Goal: Task Accomplishment & Management: Use online tool/utility

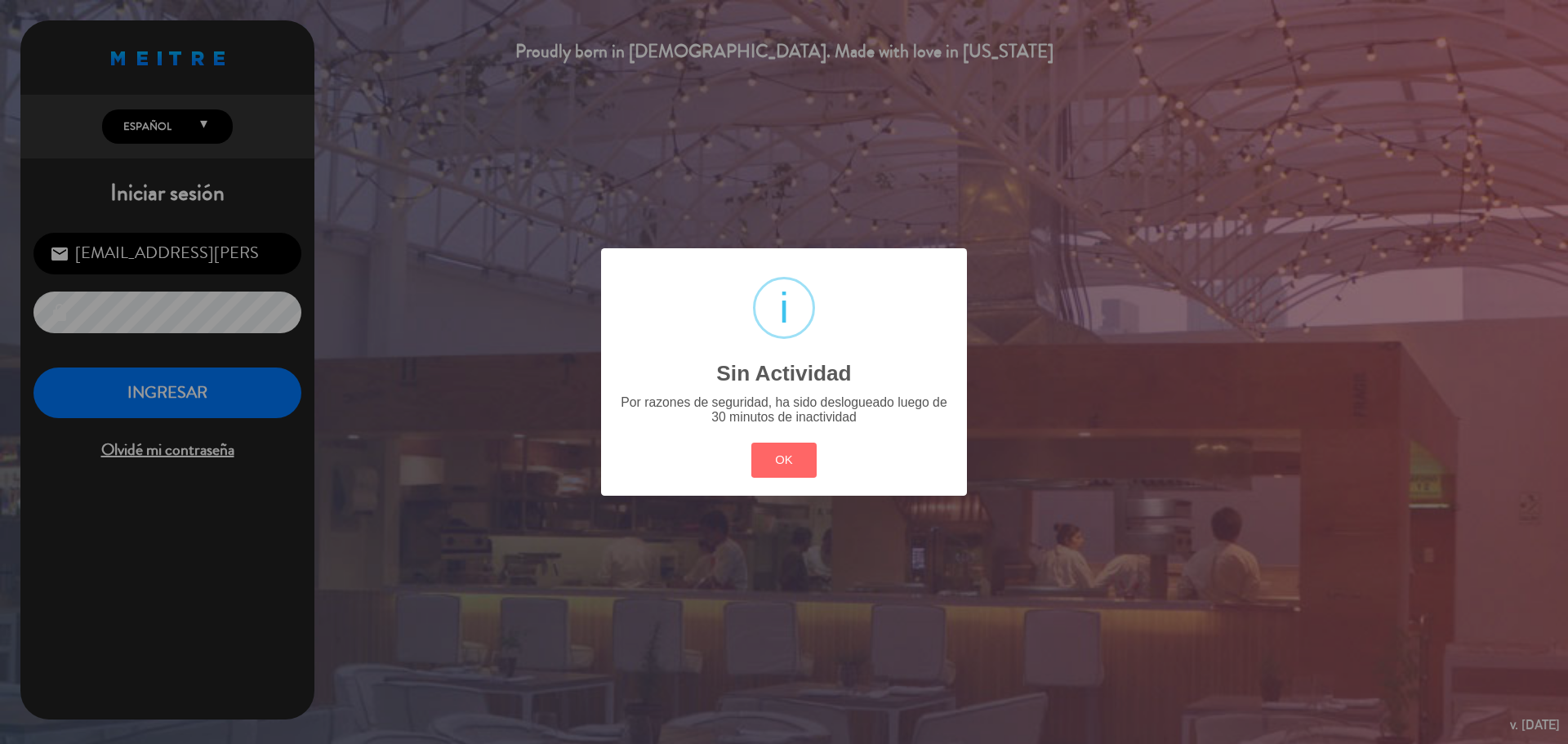
drag, startPoint x: 794, startPoint y: 457, endPoint x: 660, endPoint y: 458, distance: 134.0
click at [776, 458] on button "OK" at bounding box center [784, 460] width 66 height 35
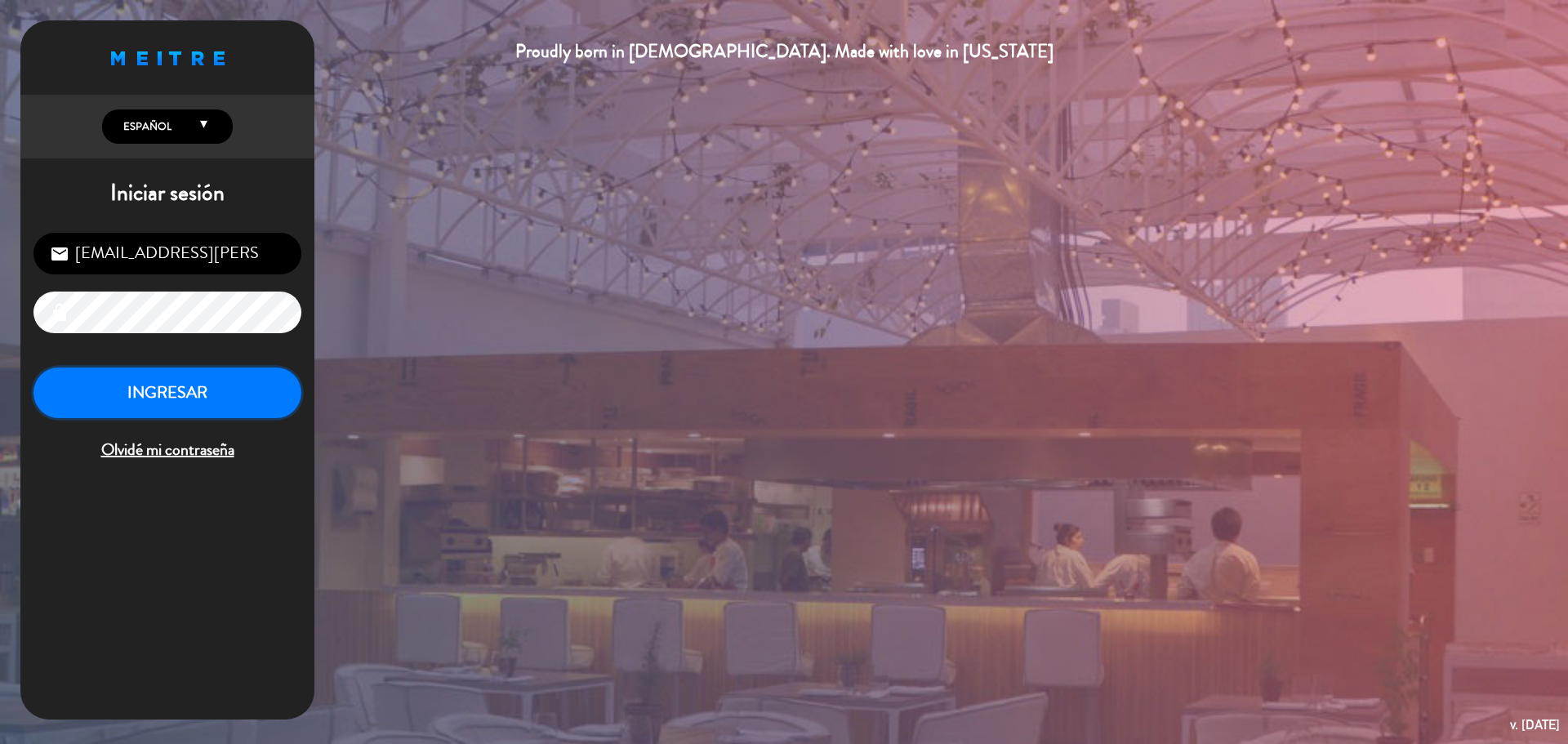
click at [233, 390] on button "INGRESAR" at bounding box center [166, 393] width 267 height 52
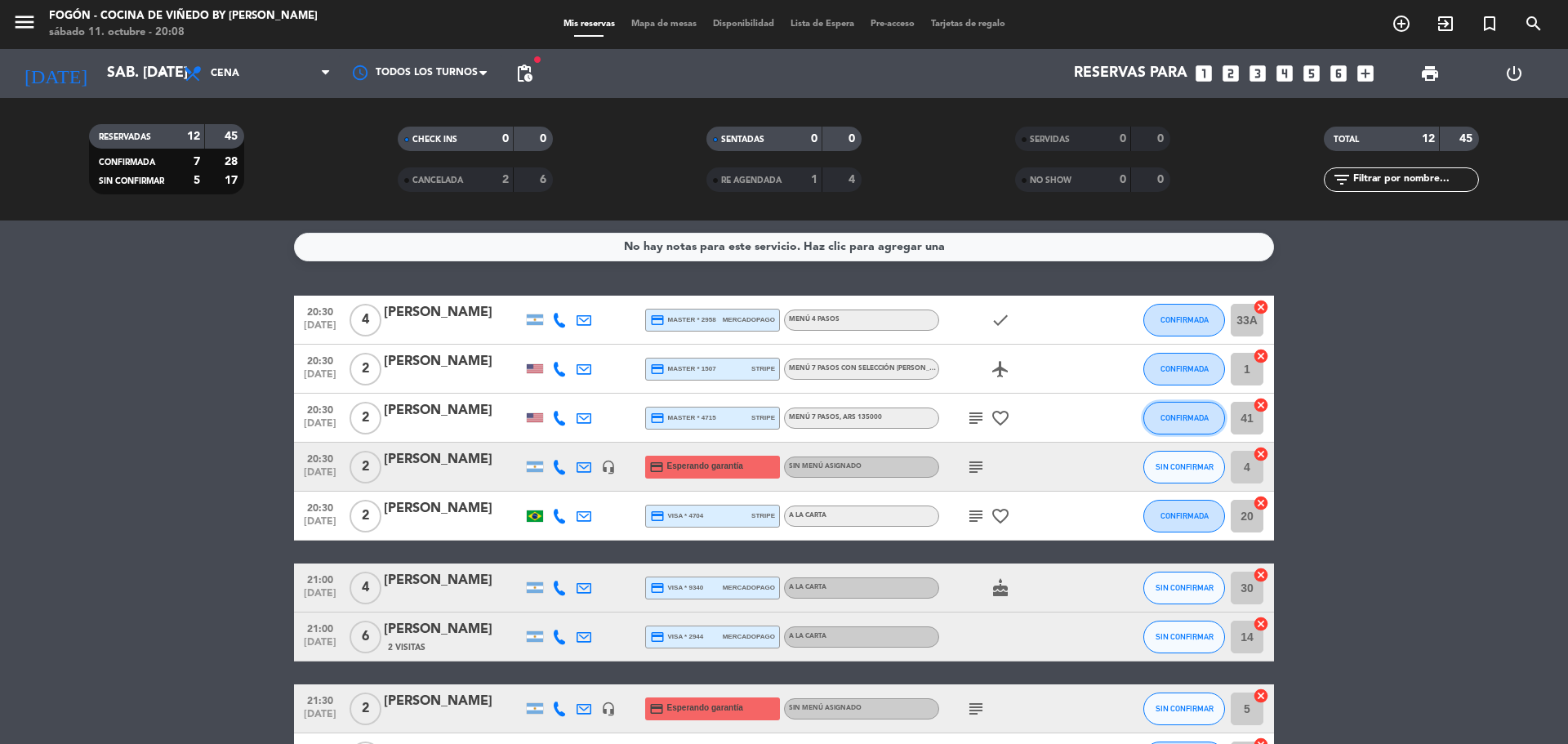
click at [1193, 415] on span "CONFIRMADA" at bounding box center [1184, 418] width 48 height 9
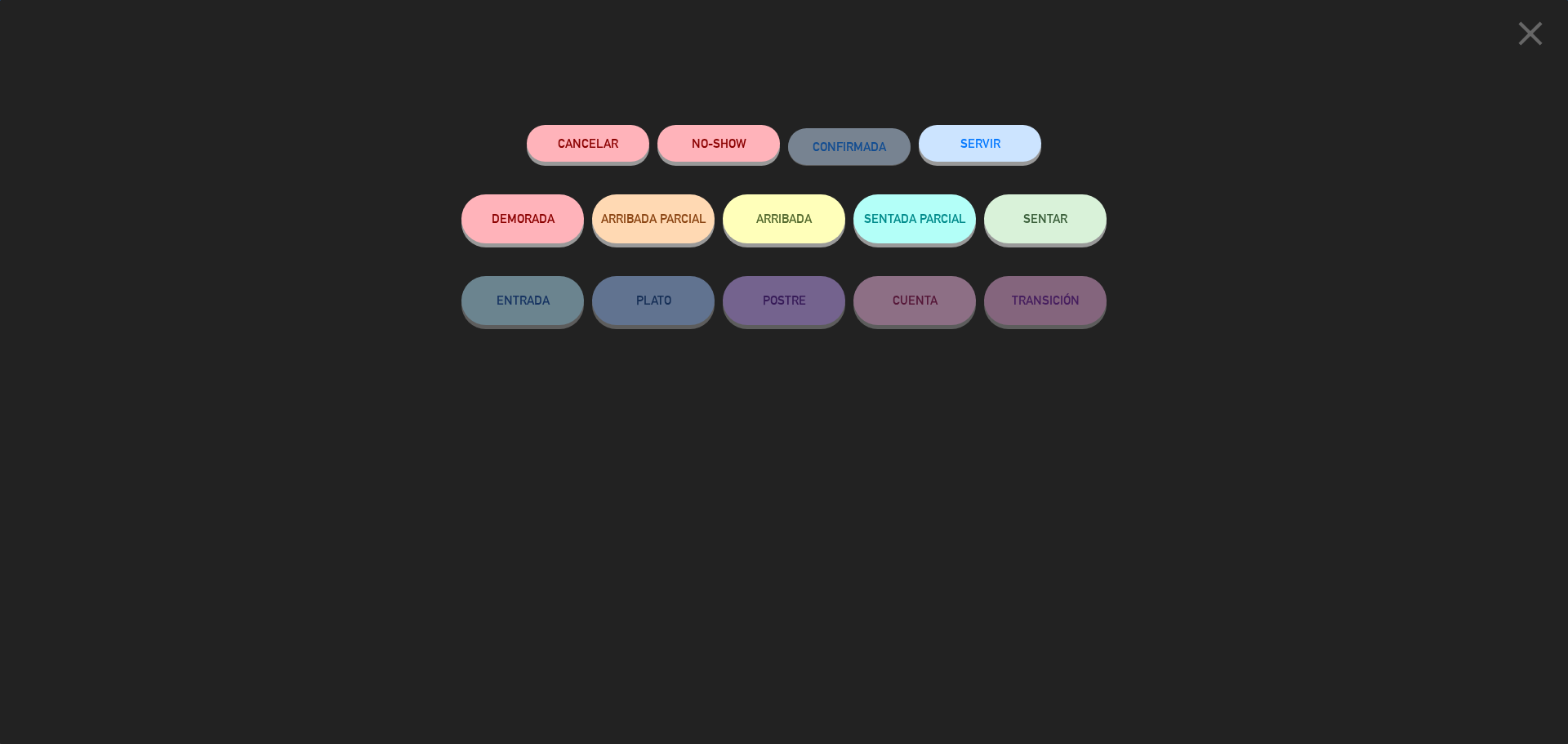
click at [1014, 222] on button "SENTAR" at bounding box center [1045, 218] width 123 height 49
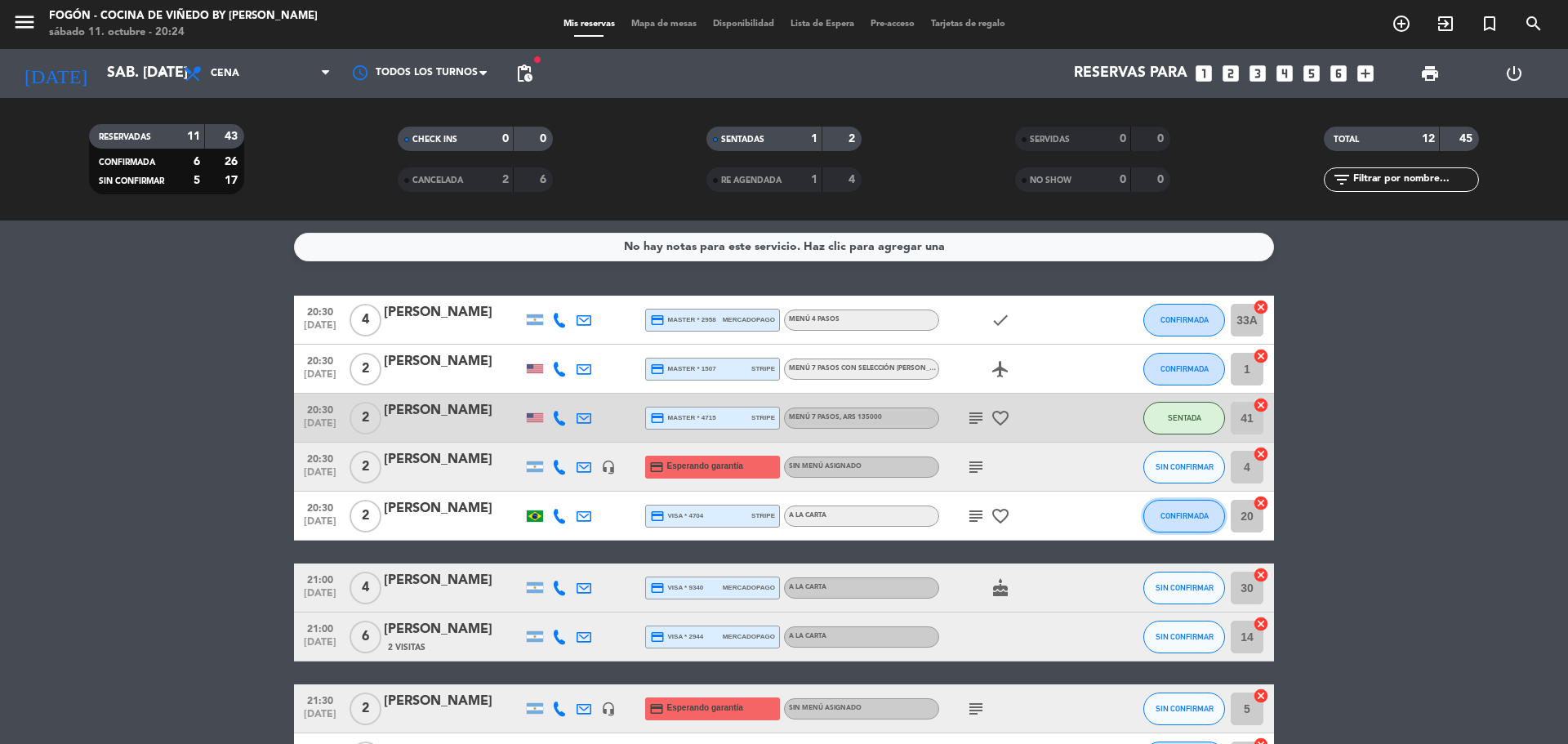
click at [1169, 512] on span "CONFIRMADA" at bounding box center [1184, 516] width 48 height 9
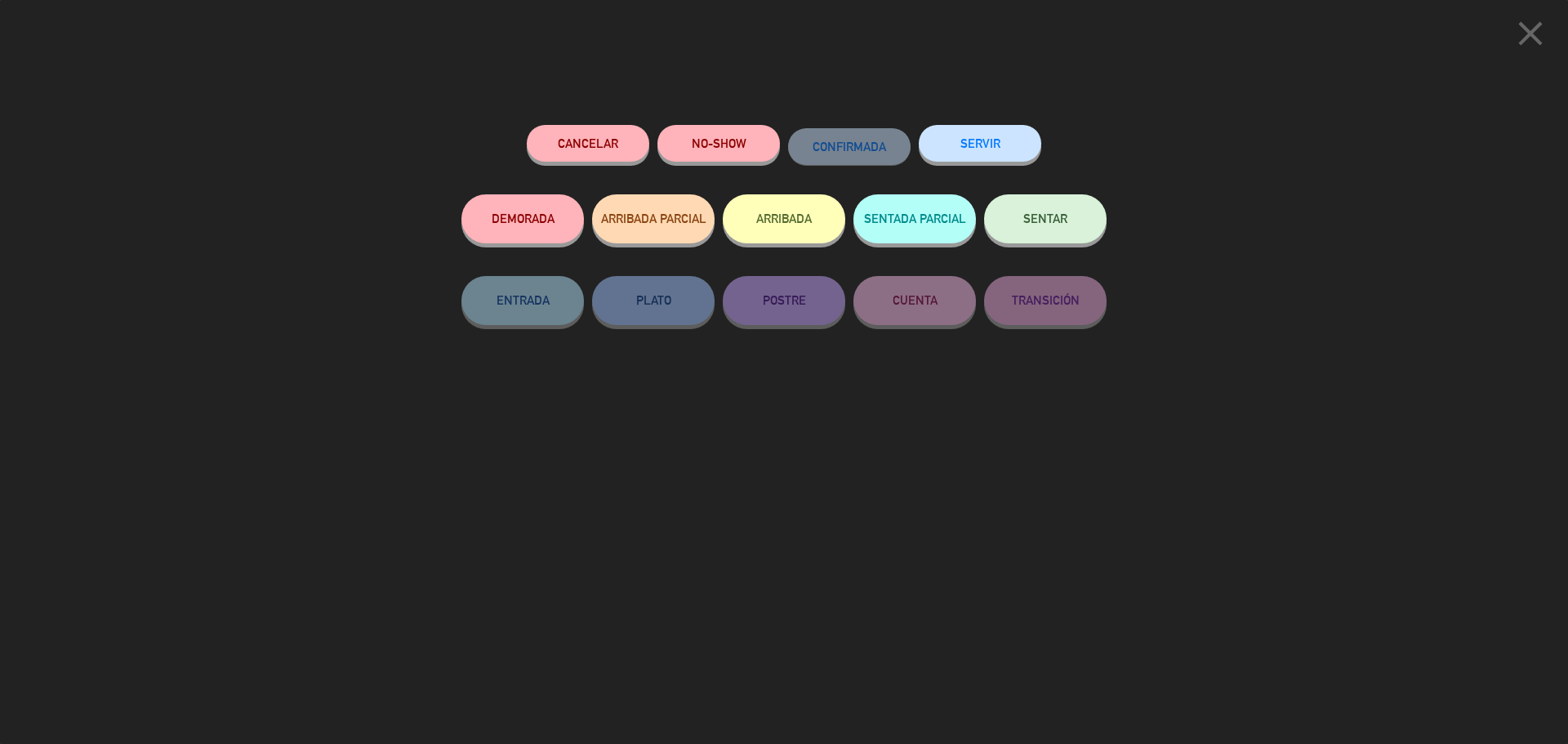
click at [1074, 194] on div "SENTAR" at bounding box center [1045, 234] width 123 height 81
click at [1045, 218] on span "SENTAR" at bounding box center [1045, 218] width 44 height 14
